Goal: Register for event/course

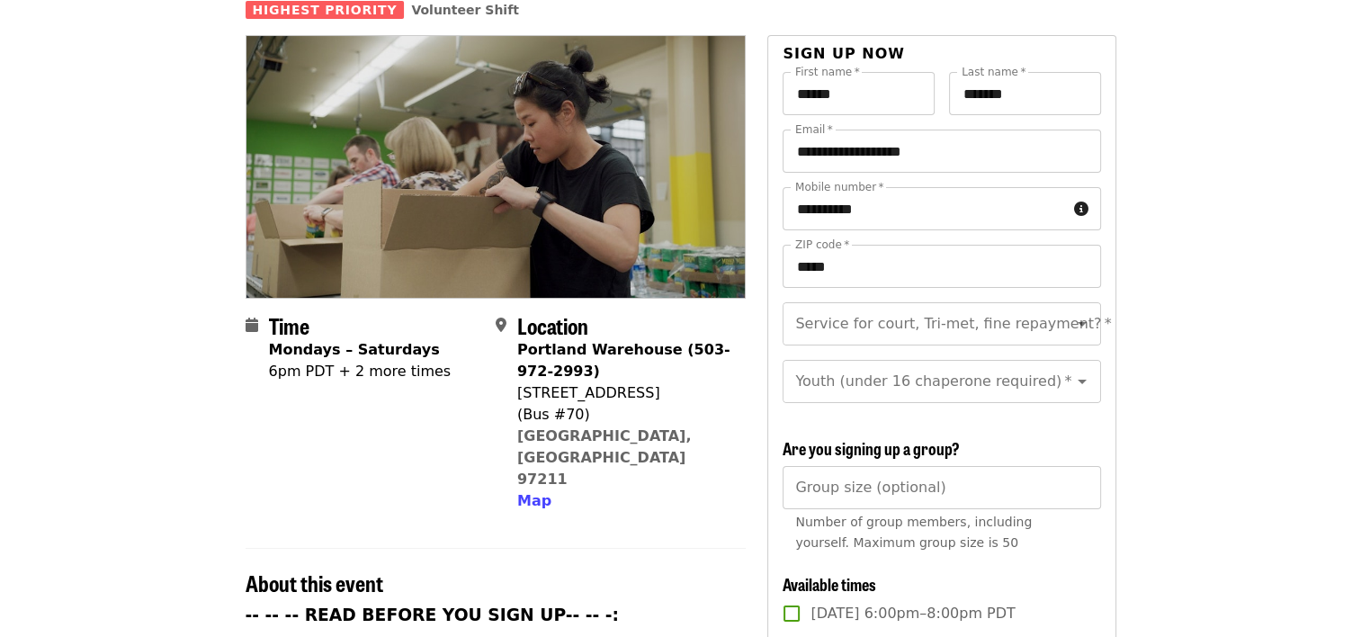
scroll to position [160, 0]
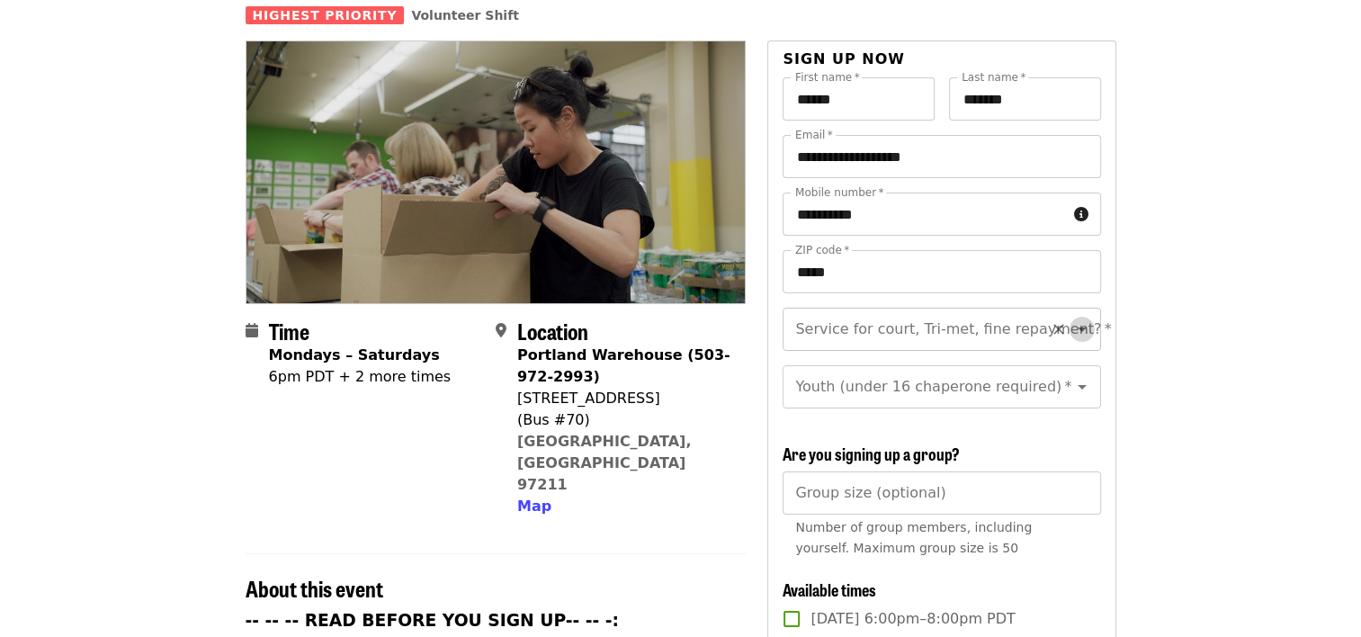
click at [1078, 327] on icon "Open" at bounding box center [1082, 329] width 9 height 4
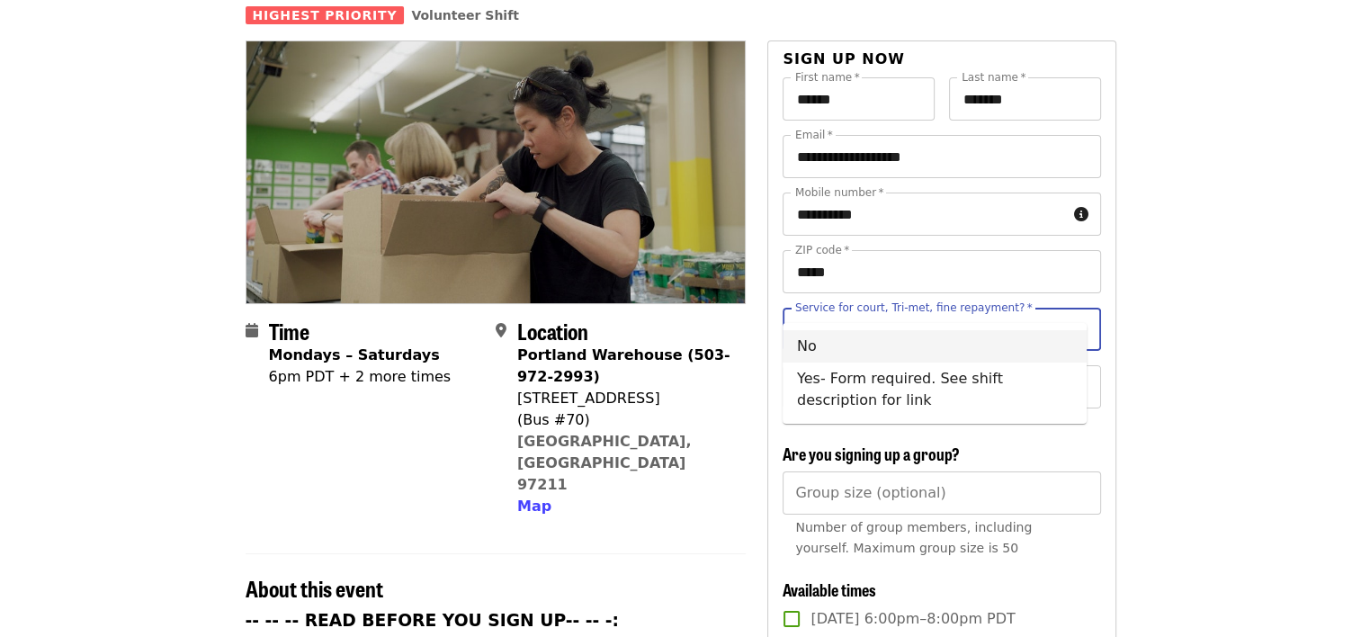
click at [816, 342] on li "No" at bounding box center [935, 346] width 304 height 32
type input "**"
click at [1053, 382] on icon "Clear" at bounding box center [1058, 387] width 11 height 11
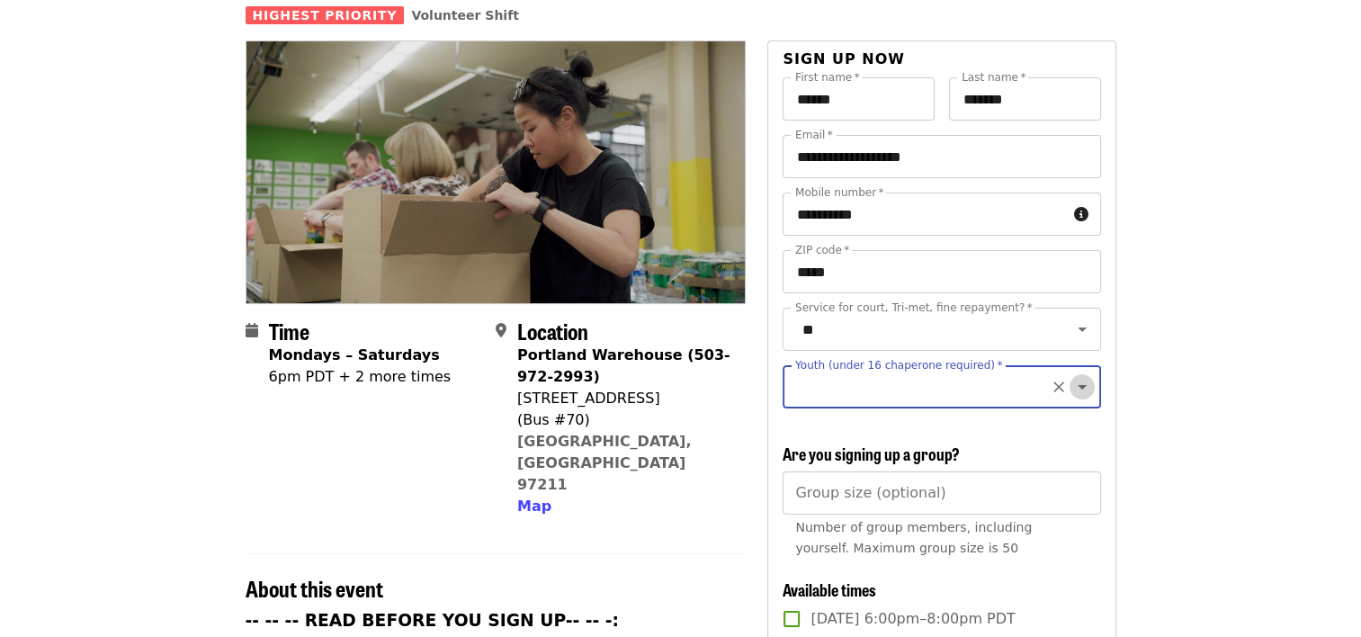
click at [1071, 376] on icon "Open" at bounding box center [1082, 387] width 22 height 22
click at [850, 417] on li "16 and older" at bounding box center [935, 417] width 304 height 32
type input "**********"
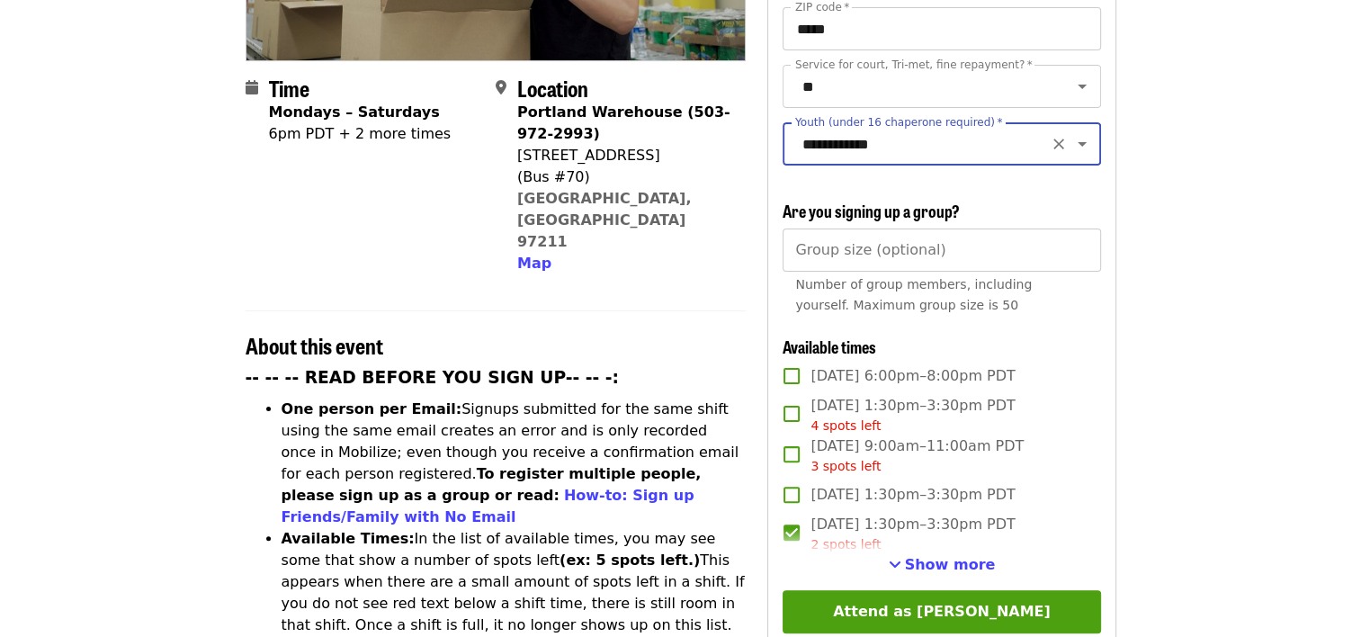
scroll to position [409, 0]
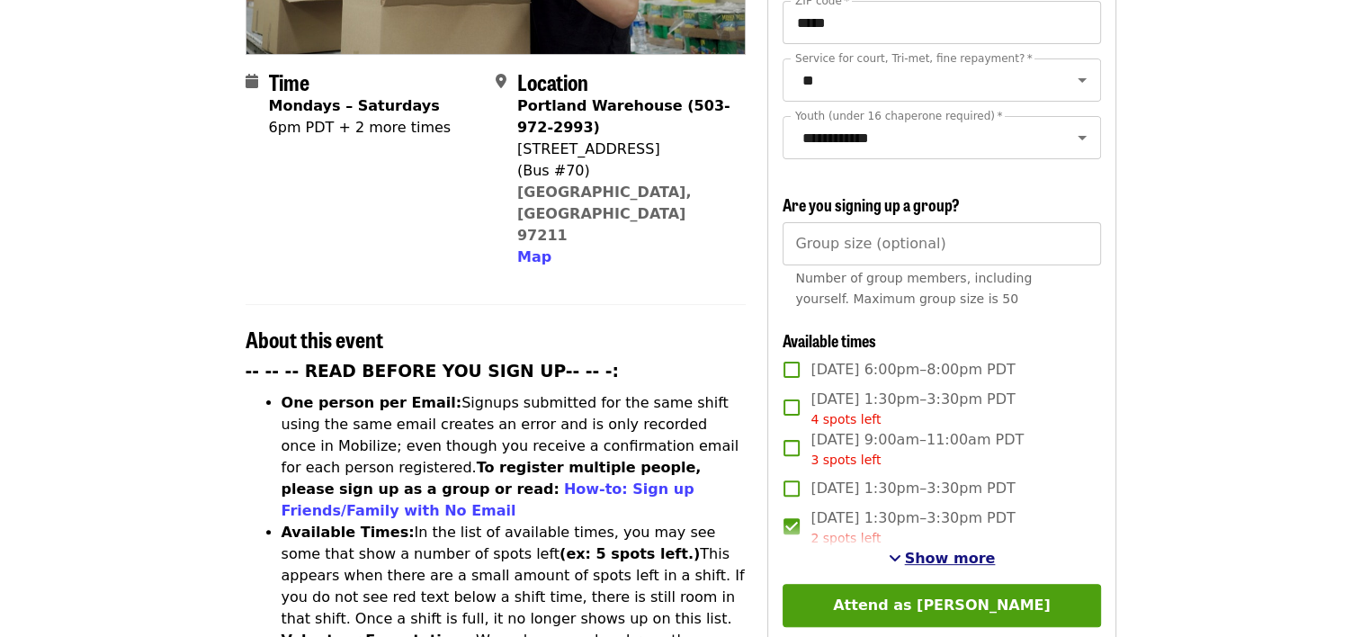
click at [935, 551] on span "Show more" at bounding box center [950, 558] width 91 height 17
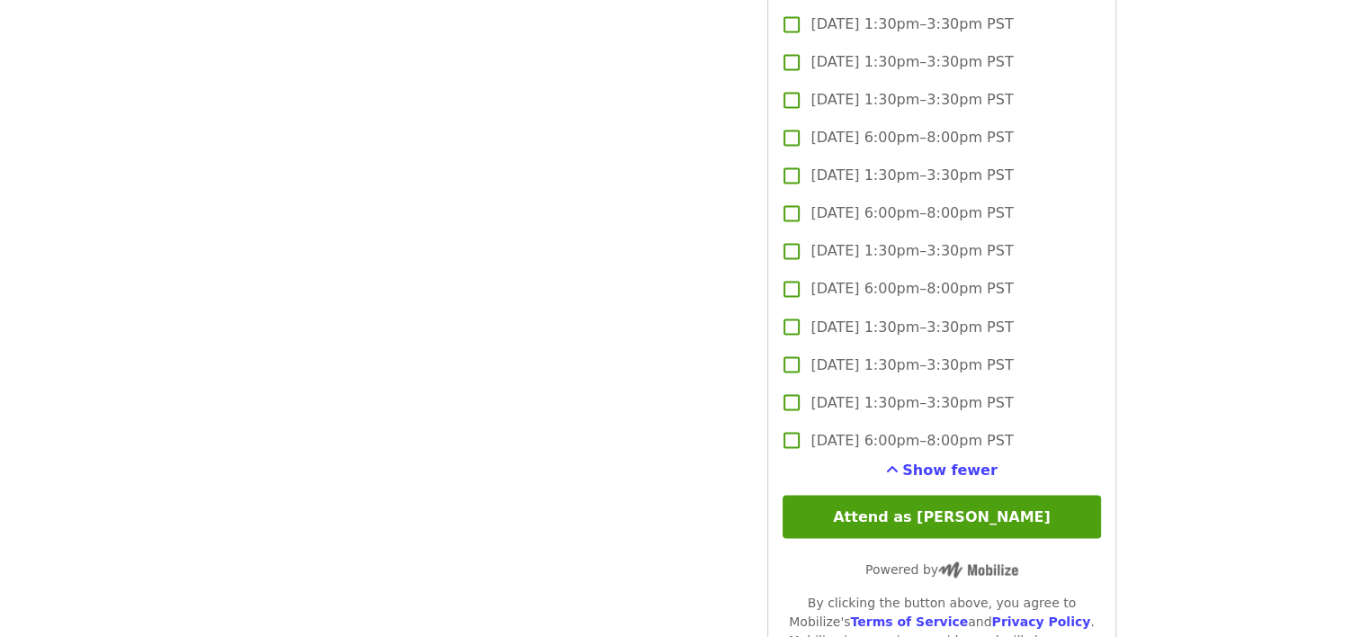
scroll to position [3091, 0]
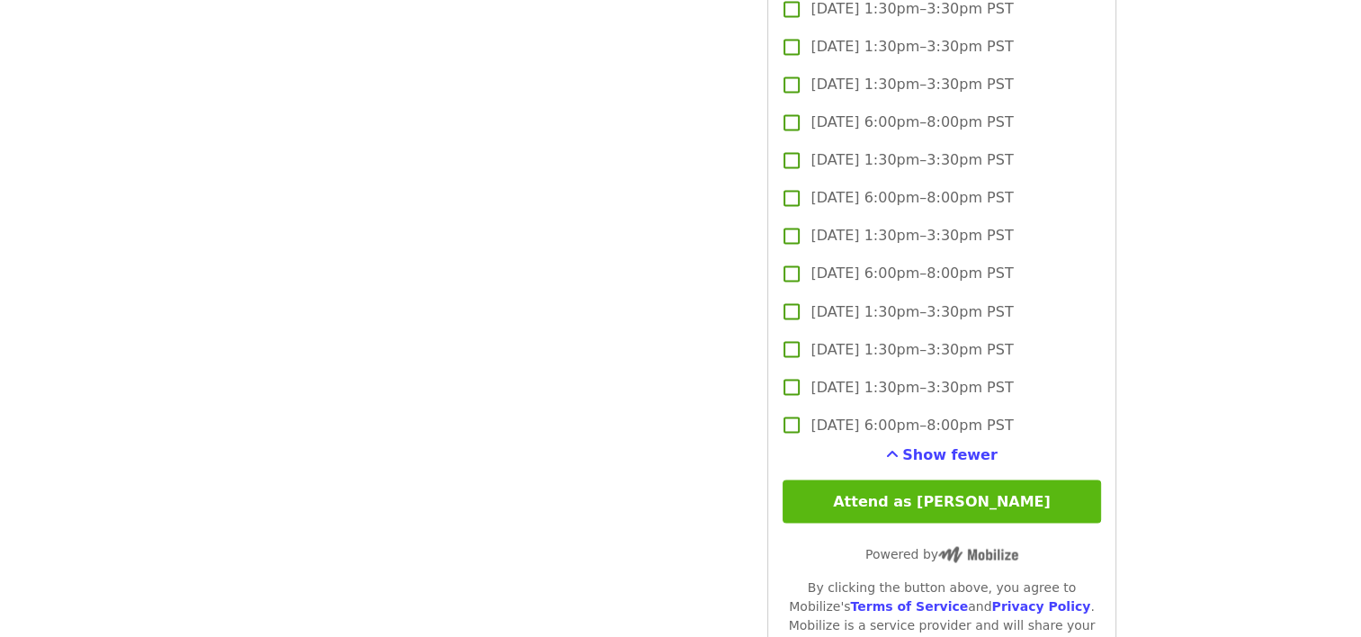
click at [932, 492] on button "Attend as [PERSON_NAME]" at bounding box center [942, 500] width 318 height 43
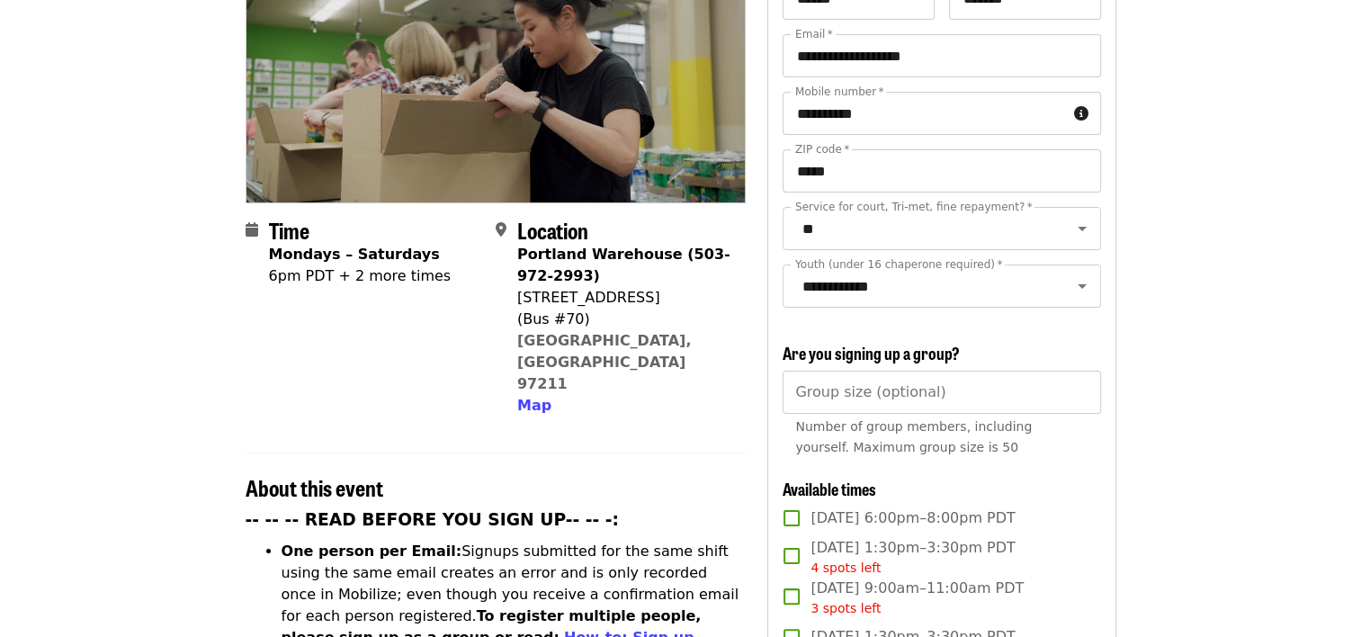
scroll to position [0, 0]
